Goal: Check status: Check status

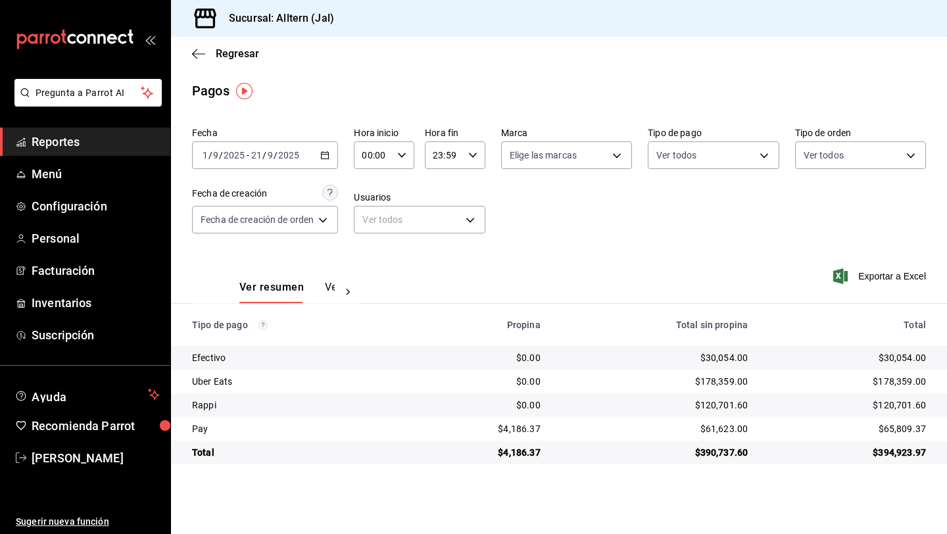
click at [57, 140] on span "Reportes" at bounding box center [96, 142] width 128 height 18
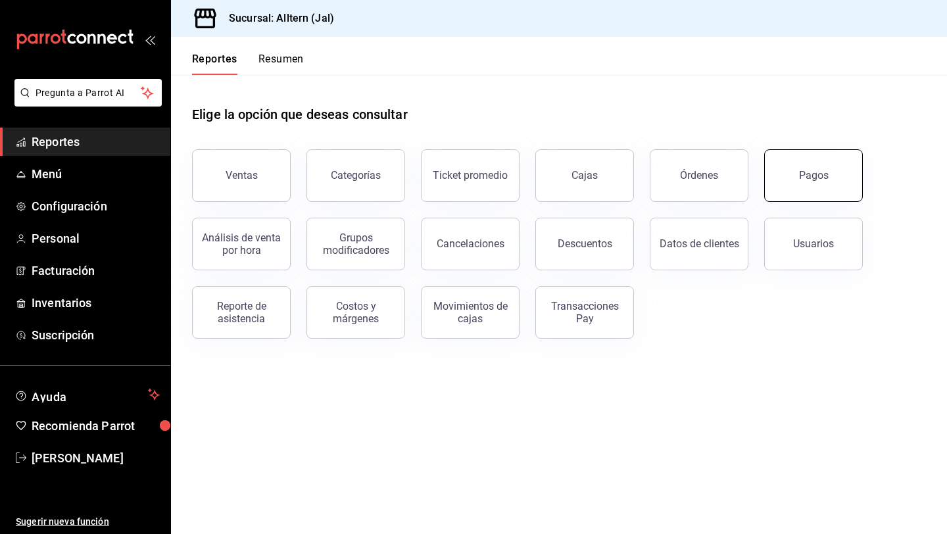
click at [812, 182] on button "Pagos" at bounding box center [813, 175] width 99 height 53
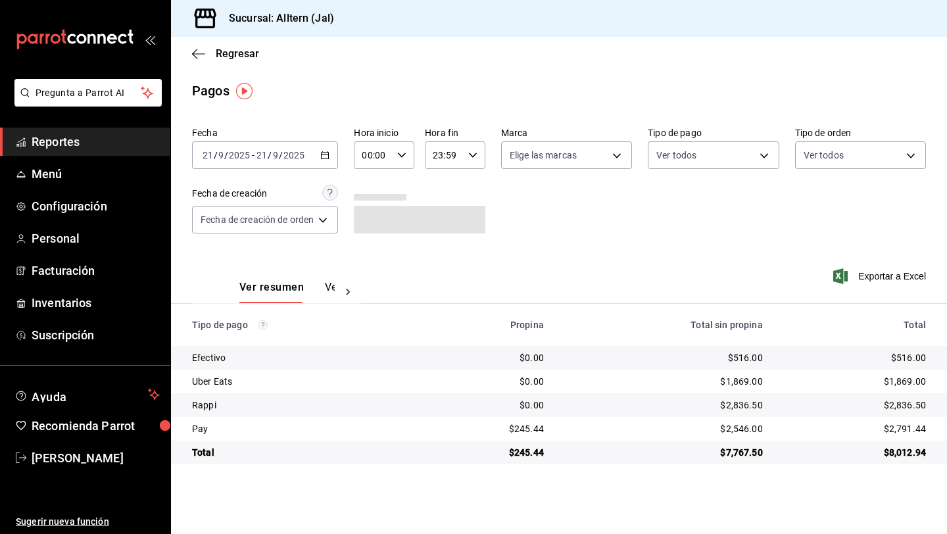
click at [320, 154] on div "[DATE] [DATE] - [DATE] [DATE]" at bounding box center [265, 155] width 146 height 28
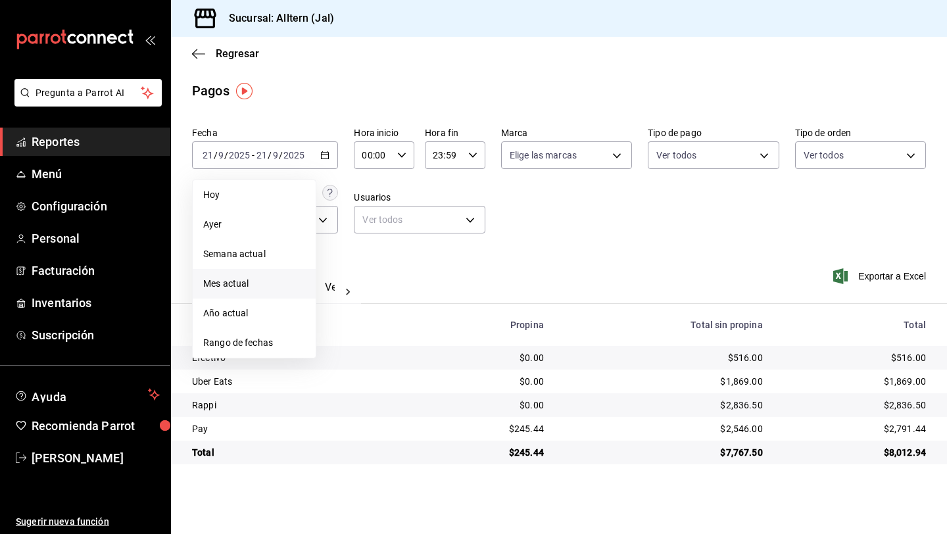
click at [253, 277] on span "Mes actual" at bounding box center [254, 284] width 102 height 14
